Goal: Information Seeking & Learning: Understand process/instructions

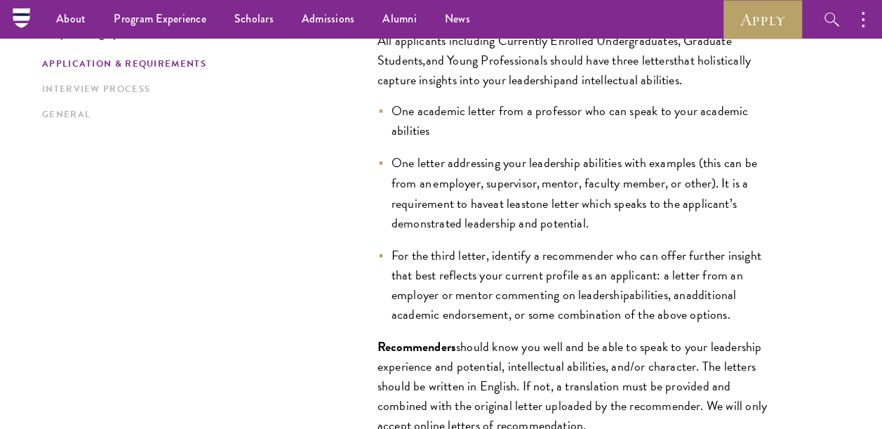
scroll to position [1139, 0]
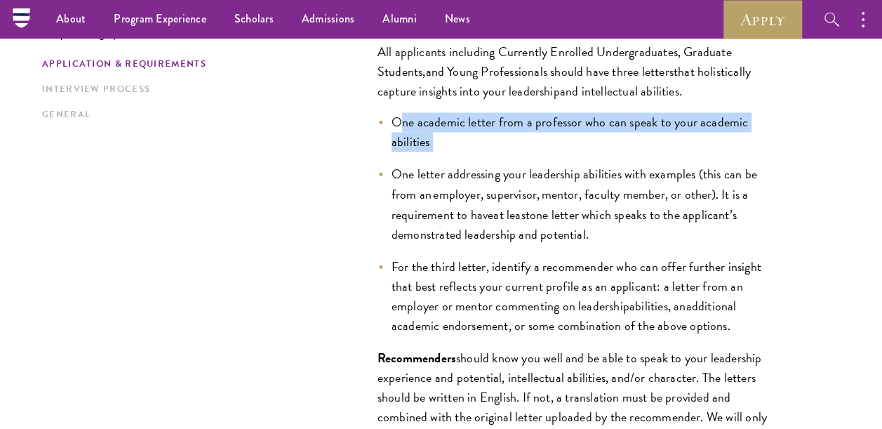
drag, startPoint x: 464, startPoint y: 145, endPoint x: 396, endPoint y: 122, distance: 71.0
click at [396, 122] on li "One academic letter from a professor who can speak to your academic abilities" at bounding box center [578, 131] width 400 height 39
drag, startPoint x: 396, startPoint y: 122, endPoint x: 425, endPoint y: 132, distance: 30.4
click at [425, 132] on span "One academic letter from a professor who can speak to your academic abilities" at bounding box center [570, 131] width 357 height 39
click at [455, 139] on li "One academic letter from a professor who can speak to your academic abilities" at bounding box center [578, 131] width 400 height 39
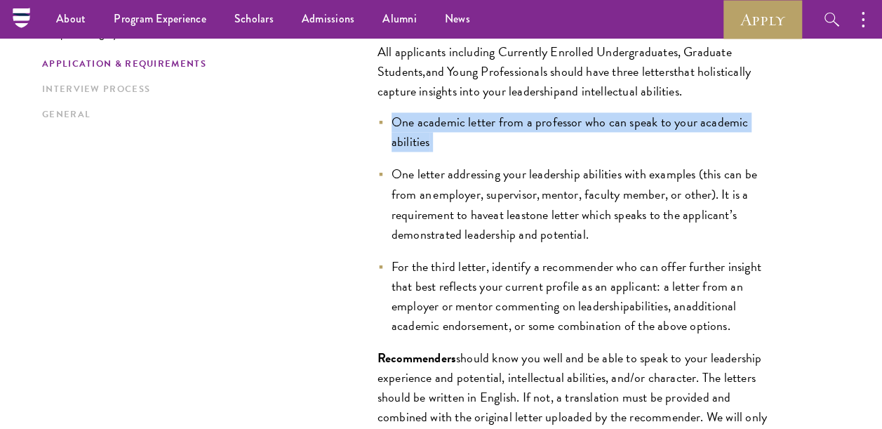
drag, startPoint x: 448, startPoint y: 139, endPoint x: 394, endPoint y: 112, distance: 60.3
click at [394, 112] on li "One academic letter from a professor who can speak to your academic abilities" at bounding box center [578, 131] width 400 height 39
copy li "One academic letter from a professor who can speak to your academic abilities"
